Goal: Check status: Check status

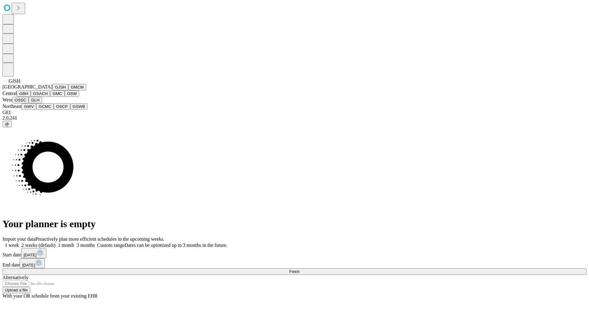
click at [52, 90] on button "GJSH" at bounding box center [60, 87] width 16 height 6
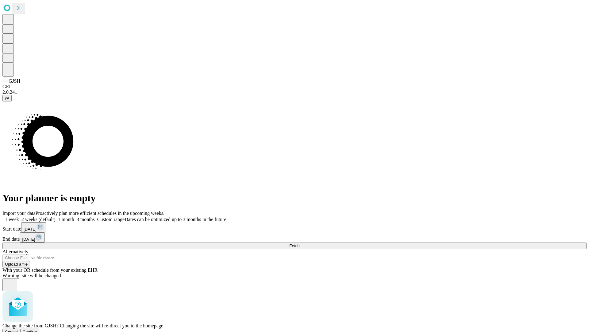
click at [37, 329] on span "Confirm" at bounding box center [30, 331] width 14 height 5
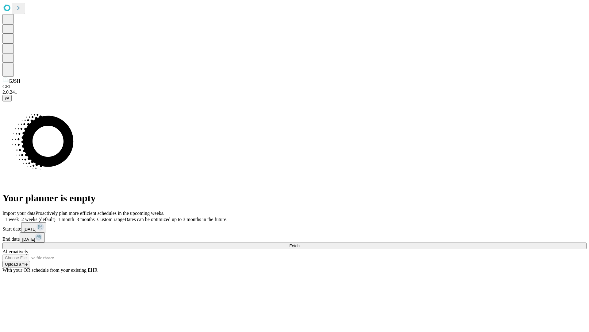
click at [19, 216] on label "1 week" at bounding box center [10, 218] width 17 height 5
click at [300, 243] on span "Fetch" at bounding box center [294, 245] width 10 height 5
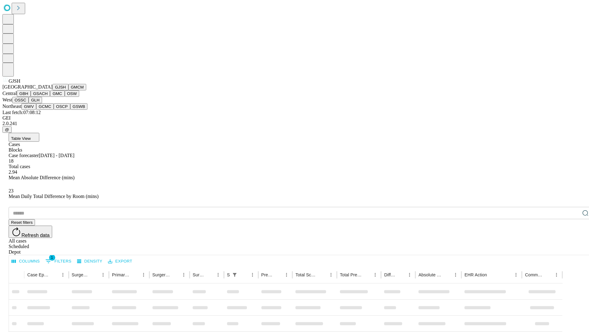
click at [68, 90] on button "GMCM" at bounding box center [77, 87] width 18 height 6
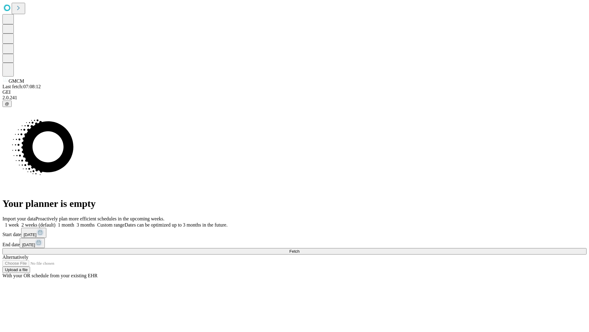
click at [19, 222] on label "1 week" at bounding box center [10, 224] width 17 height 5
click at [300, 249] on span "Fetch" at bounding box center [294, 251] width 10 height 5
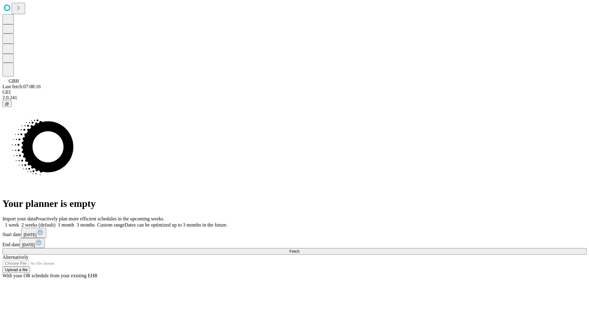
click at [300, 249] on span "Fetch" at bounding box center [294, 251] width 10 height 5
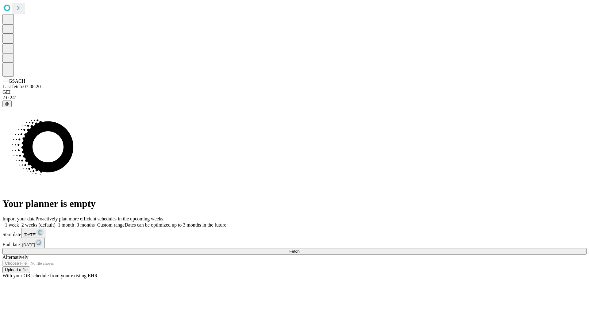
click at [19, 222] on label "1 week" at bounding box center [10, 224] width 17 height 5
click at [300, 249] on span "Fetch" at bounding box center [294, 251] width 10 height 5
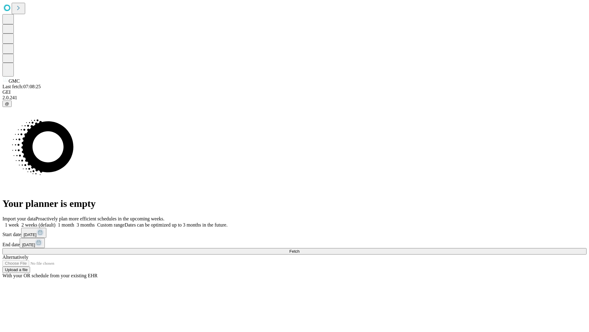
click at [19, 222] on label "1 week" at bounding box center [10, 224] width 17 height 5
click at [300, 249] on span "Fetch" at bounding box center [294, 251] width 10 height 5
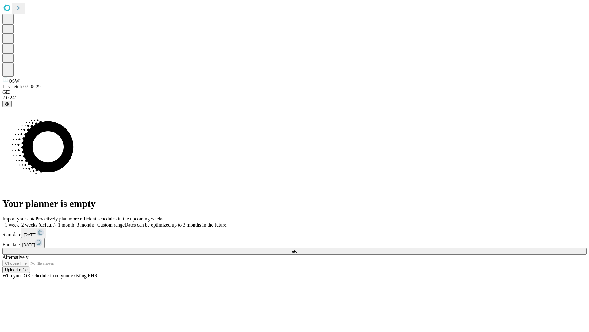
click at [300, 249] on span "Fetch" at bounding box center [294, 251] width 10 height 5
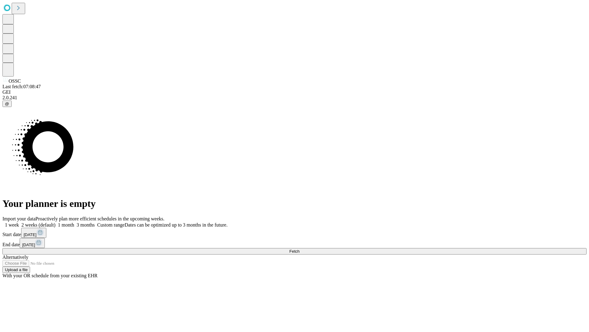
click at [300, 249] on span "Fetch" at bounding box center [294, 251] width 10 height 5
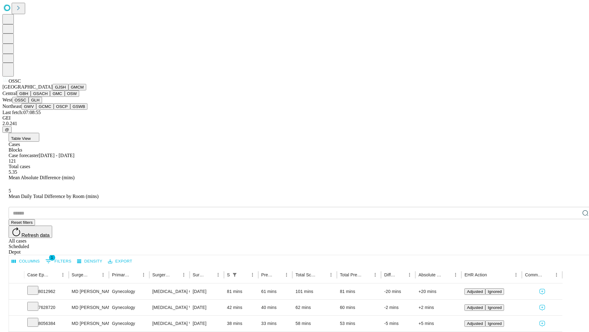
click at [42, 103] on button "GLH" at bounding box center [35, 100] width 13 height 6
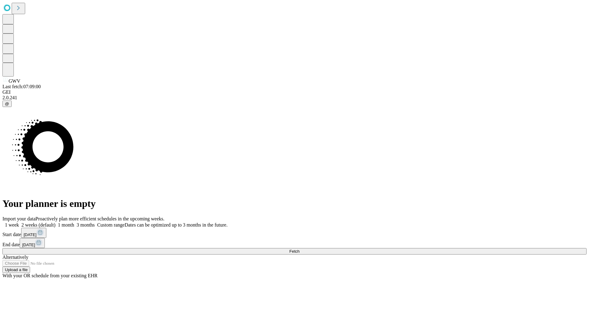
click at [19, 222] on label "1 week" at bounding box center [10, 224] width 17 height 5
click at [300, 249] on span "Fetch" at bounding box center [294, 251] width 10 height 5
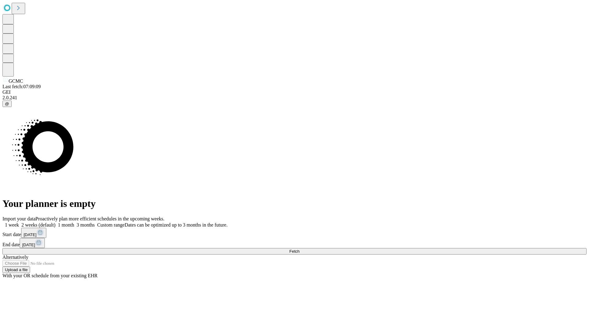
click at [19, 222] on label "1 week" at bounding box center [10, 224] width 17 height 5
click at [300, 249] on span "Fetch" at bounding box center [294, 251] width 10 height 5
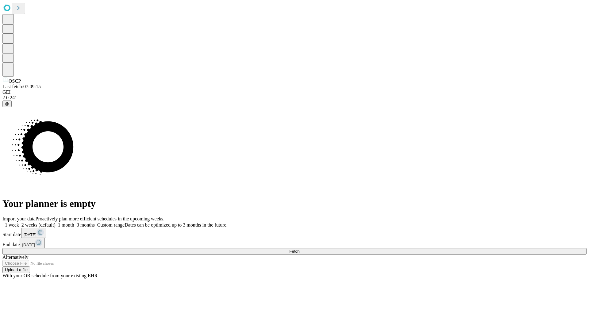
click at [19, 222] on label "1 week" at bounding box center [10, 224] width 17 height 5
click at [300, 249] on span "Fetch" at bounding box center [294, 251] width 10 height 5
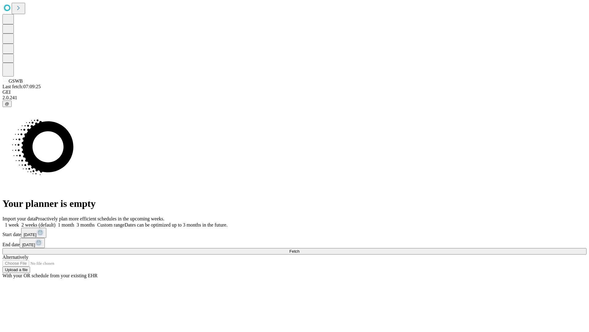
click at [19, 222] on label "1 week" at bounding box center [10, 224] width 17 height 5
click at [300, 249] on span "Fetch" at bounding box center [294, 251] width 10 height 5
